Goal: Navigation & Orientation: Understand site structure

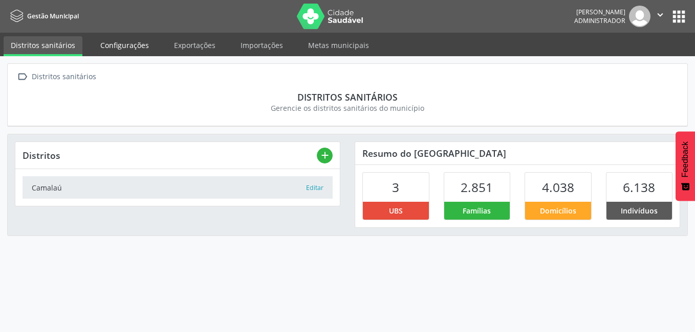
click at [106, 48] on link "Configurações" at bounding box center [124, 45] width 63 height 18
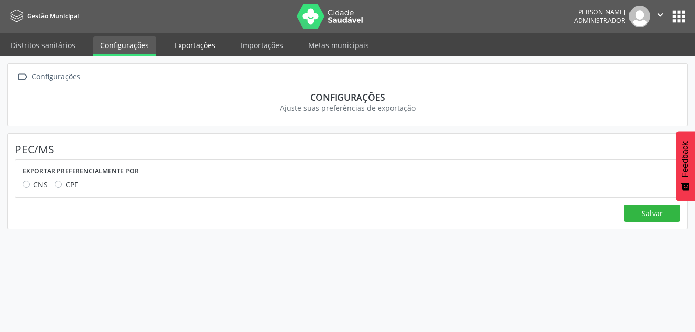
click at [188, 45] on link "Exportações" at bounding box center [195, 45] width 56 height 18
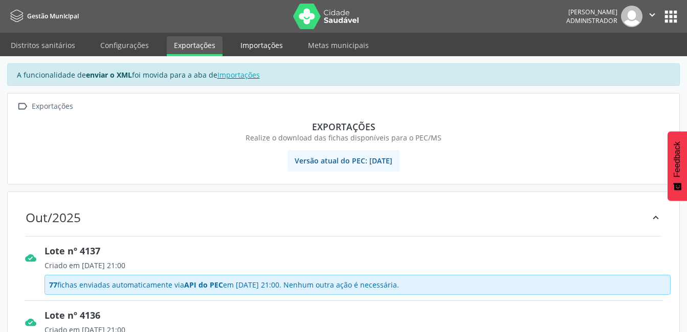
click at [257, 44] on link "Importações" at bounding box center [261, 45] width 57 height 18
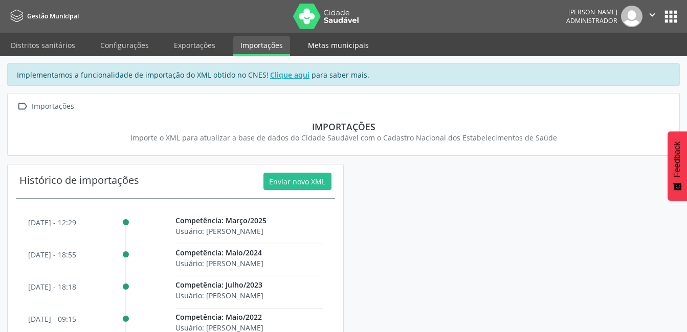
click at [326, 44] on link "Metas municipais" at bounding box center [338, 45] width 75 height 18
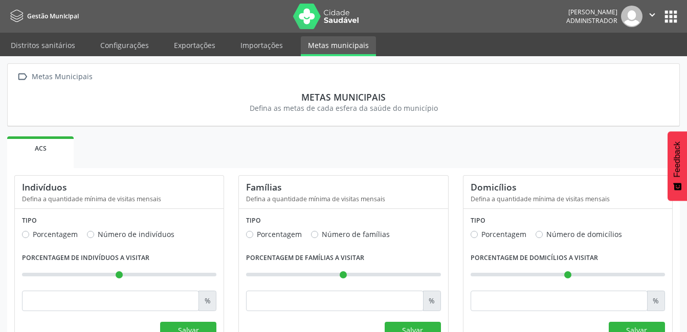
click at [652, 15] on icon "" at bounding box center [651, 14] width 11 height 11
click at [666, 12] on button "apps" at bounding box center [671, 17] width 18 height 18
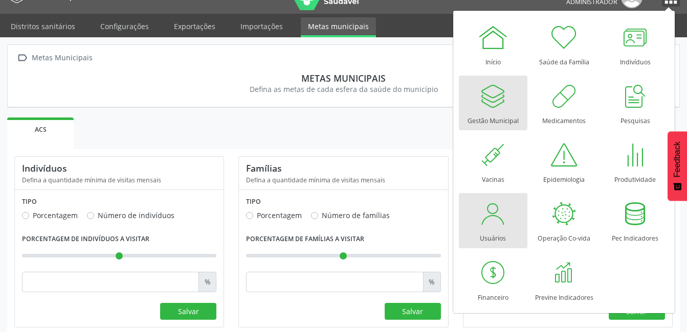
scroll to position [29, 0]
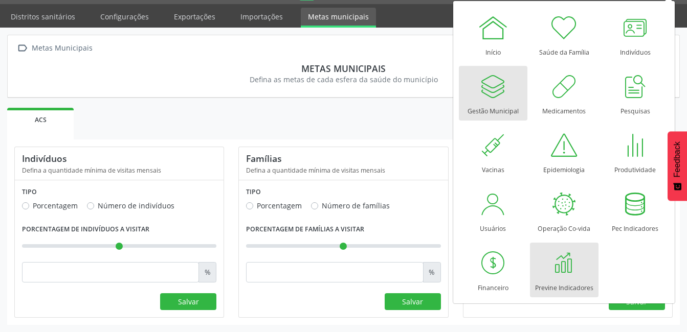
click at [569, 263] on div at bounding box center [564, 263] width 31 height 31
